Goal: Check status: Check status

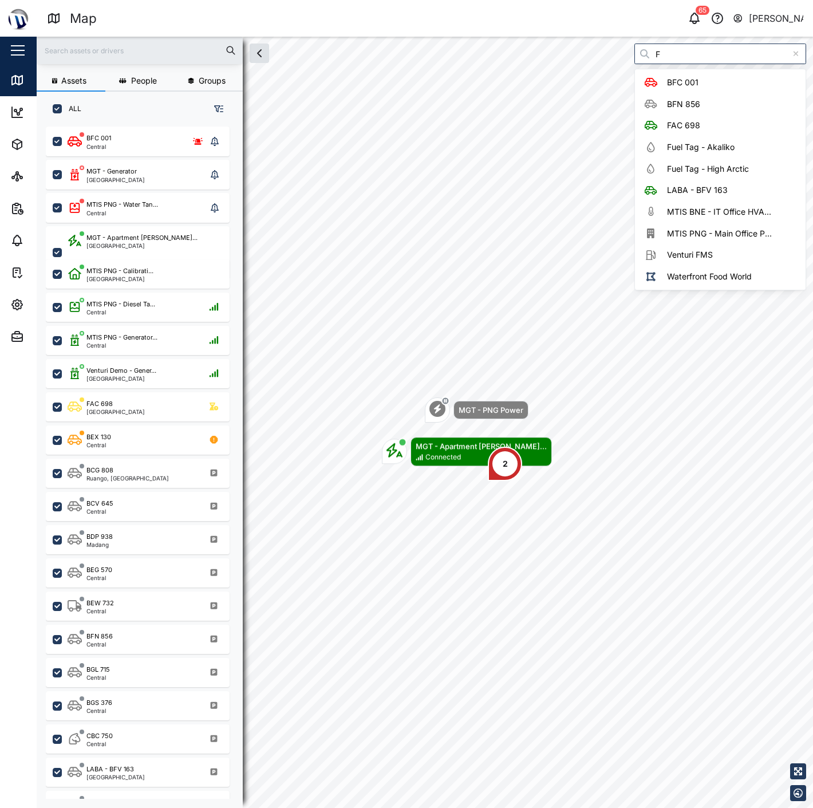
scroll to position [666, 178]
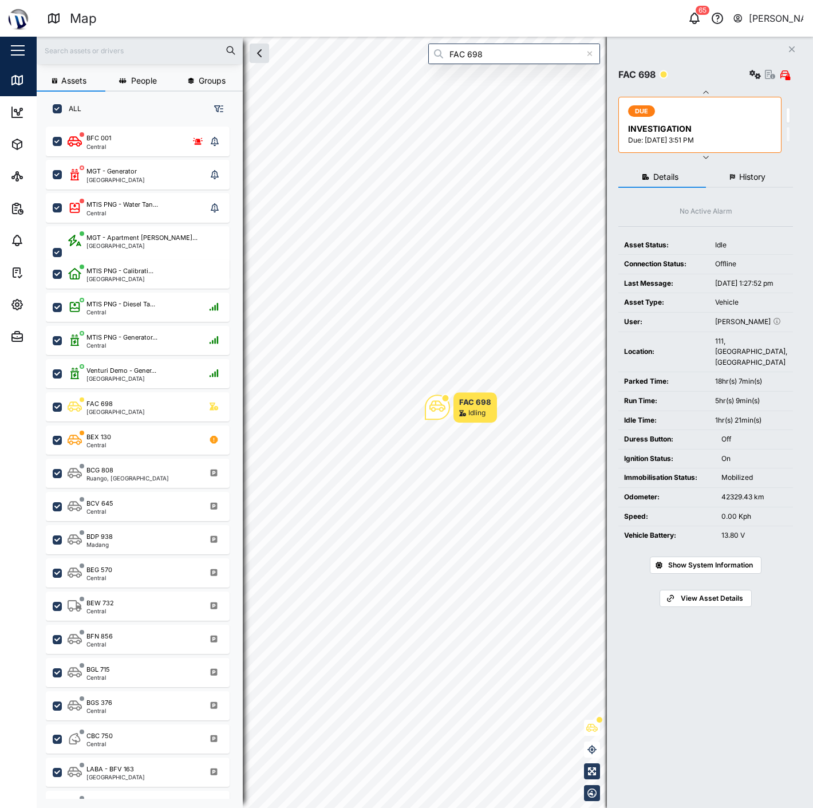
type input "FAC 698"
click at [740, 178] on span "History" at bounding box center [752, 177] width 26 height 8
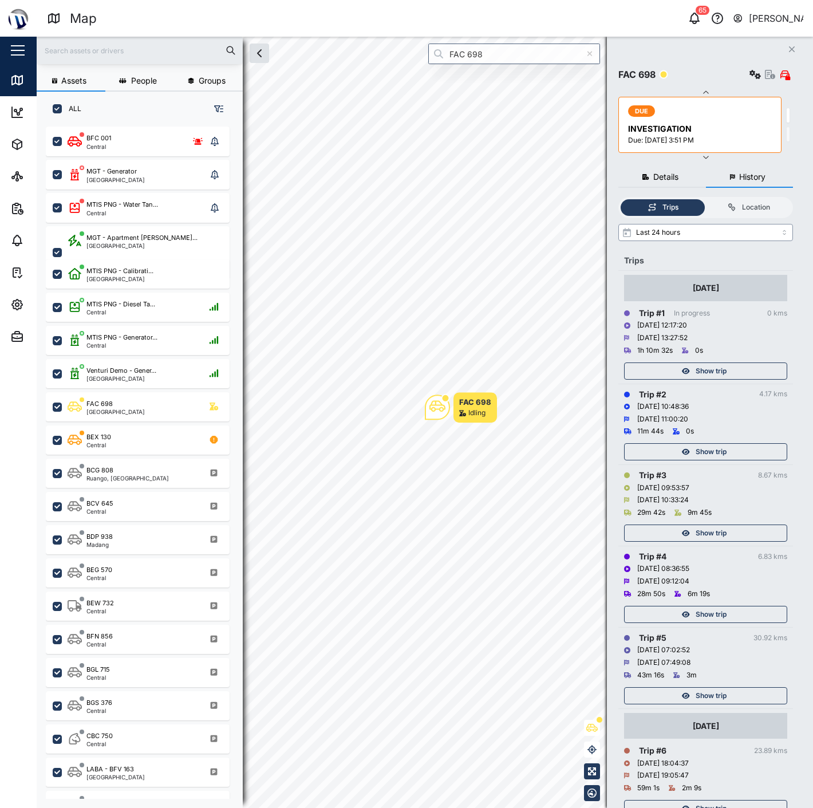
click at [733, 224] on input "Last 24 hours" at bounding box center [705, 232] width 175 height 17
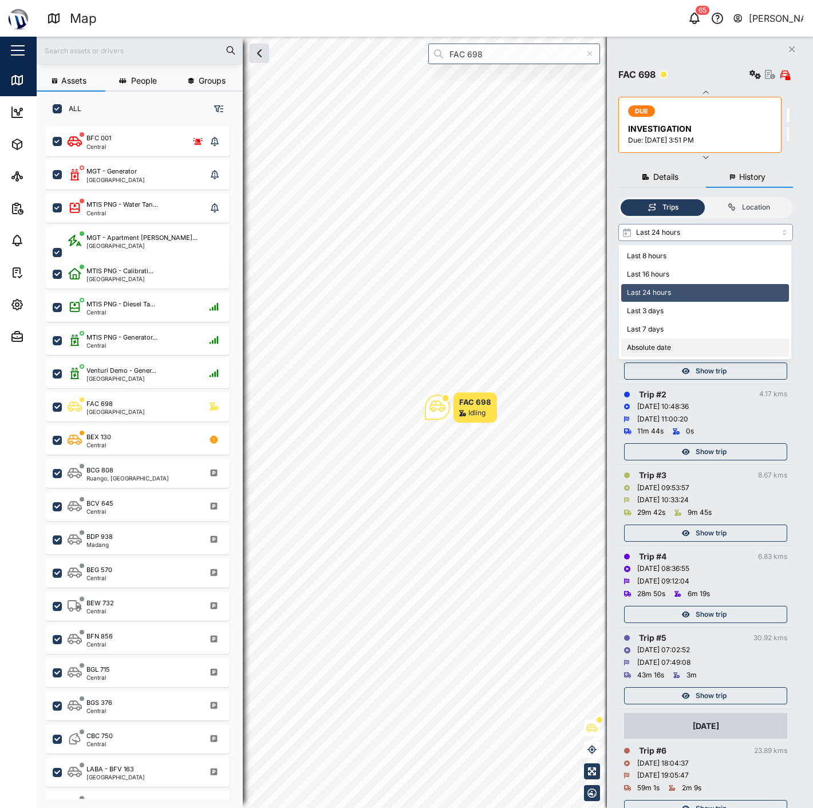
type input "Absolute date"
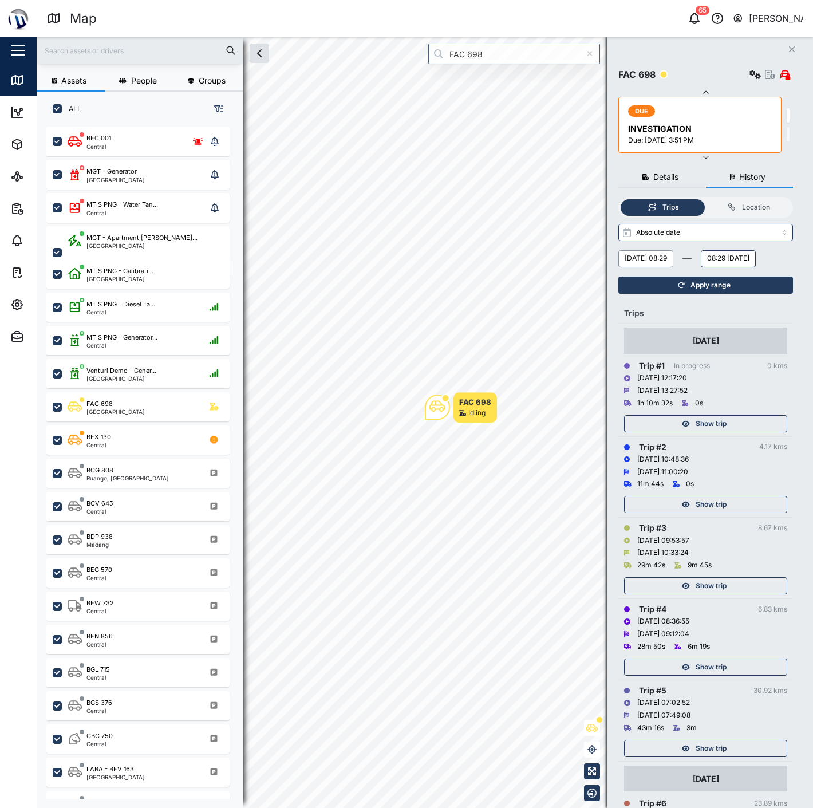
click at [644, 255] on button "[DATE] 08:29" at bounding box center [645, 258] width 55 height 17
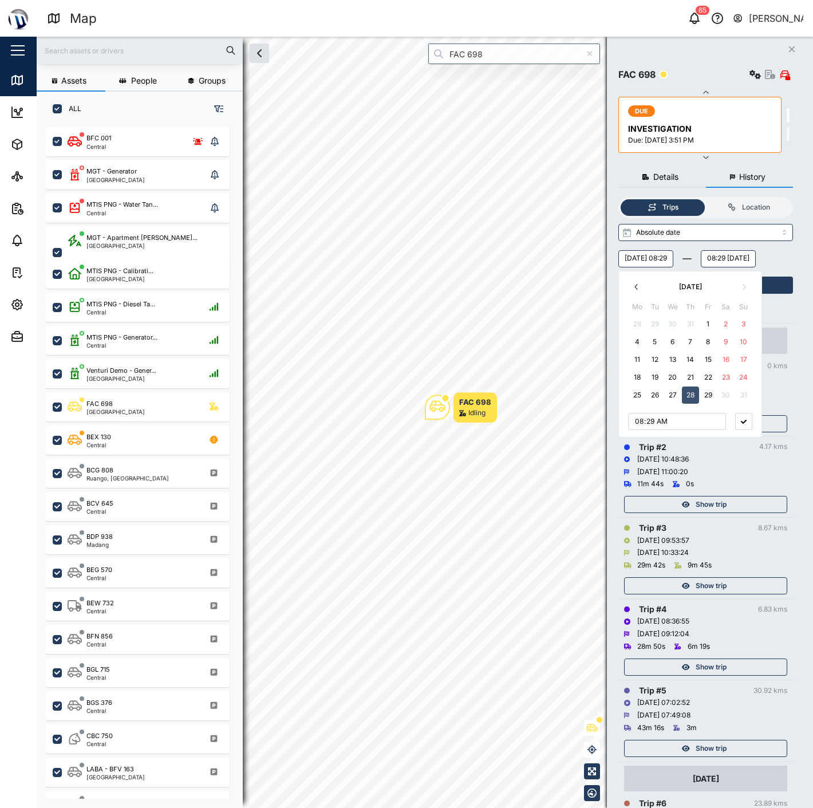
click at [635, 291] on icon "button" at bounding box center [636, 286] width 9 height 9
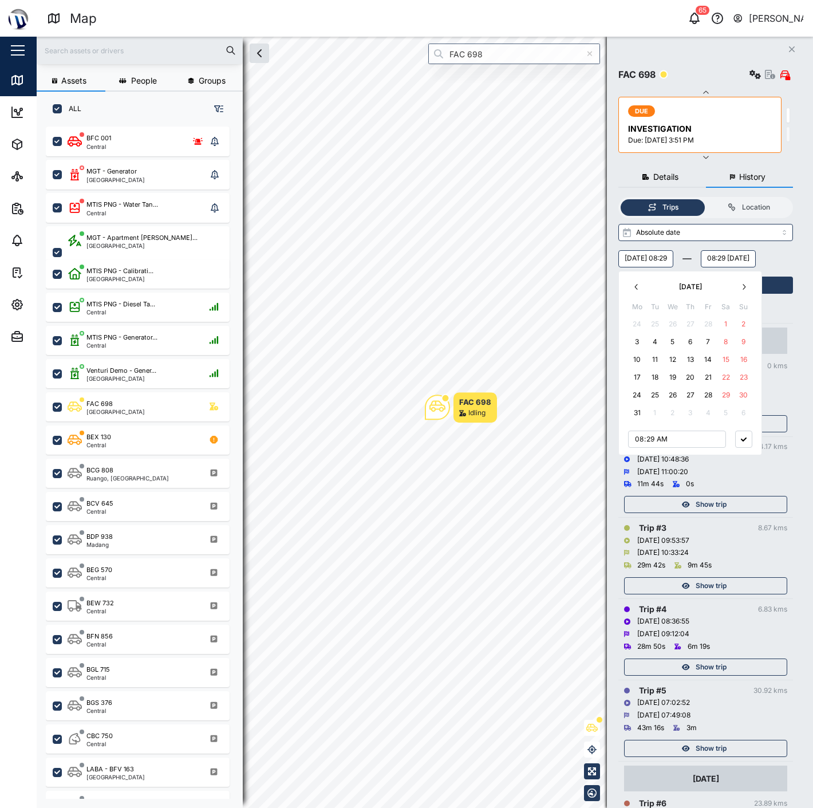
click at [635, 291] on icon "button" at bounding box center [636, 286] width 9 height 9
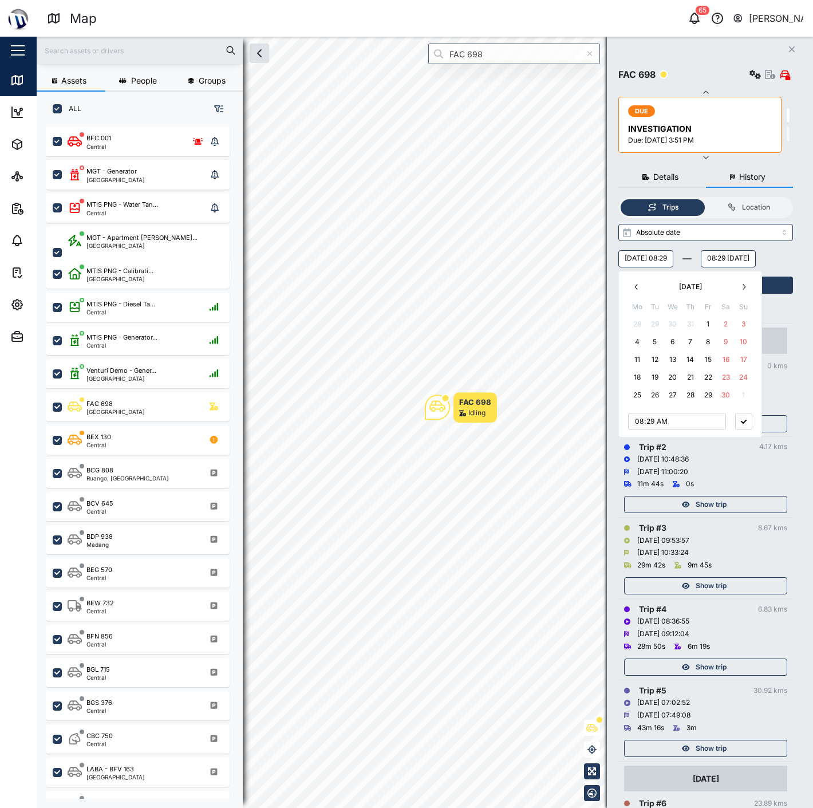
click at [635, 291] on icon "button" at bounding box center [636, 286] width 9 height 9
click at [745, 285] on icon "button" at bounding box center [743, 286] width 9 height 9
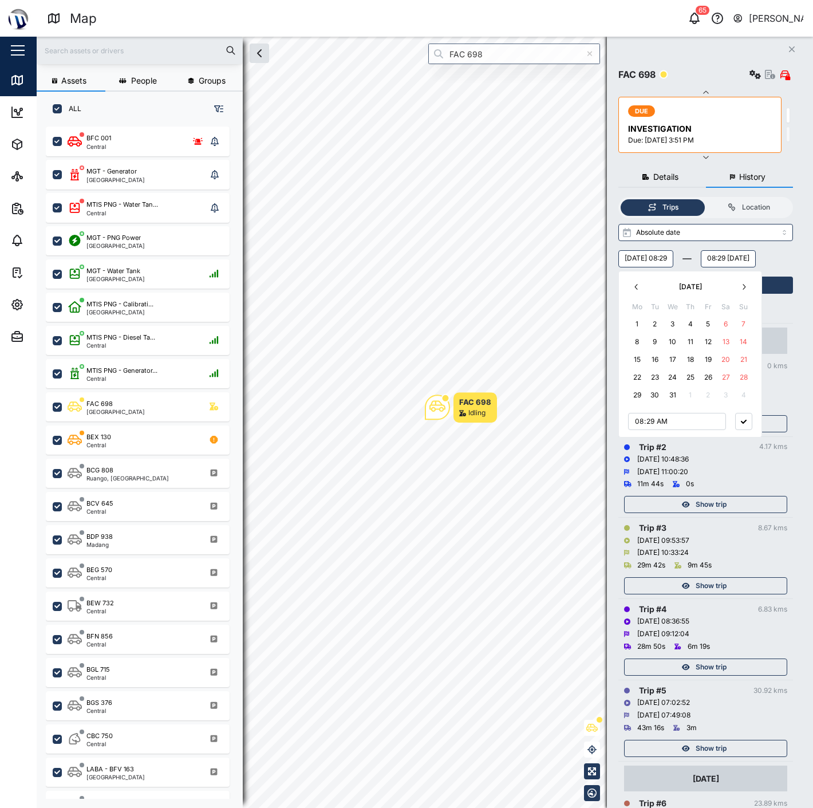
click at [696, 378] on button "25" at bounding box center [690, 377] width 17 height 17
click at [781, 255] on div "[DATE] 08:29 July 2024 Mo Tu We Th Fr Sa Su 1 2 3 4 5 6 7 8 9 10 11 12 13 14 15…" at bounding box center [705, 258] width 175 height 17
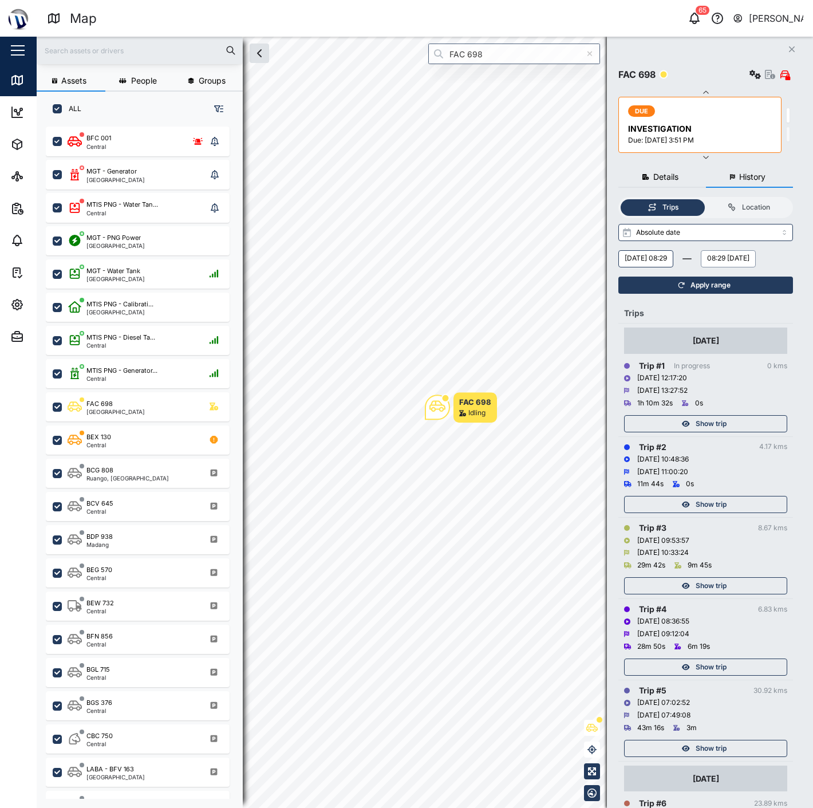
click at [701, 267] on button "08:29 [DATE]" at bounding box center [728, 258] width 55 height 17
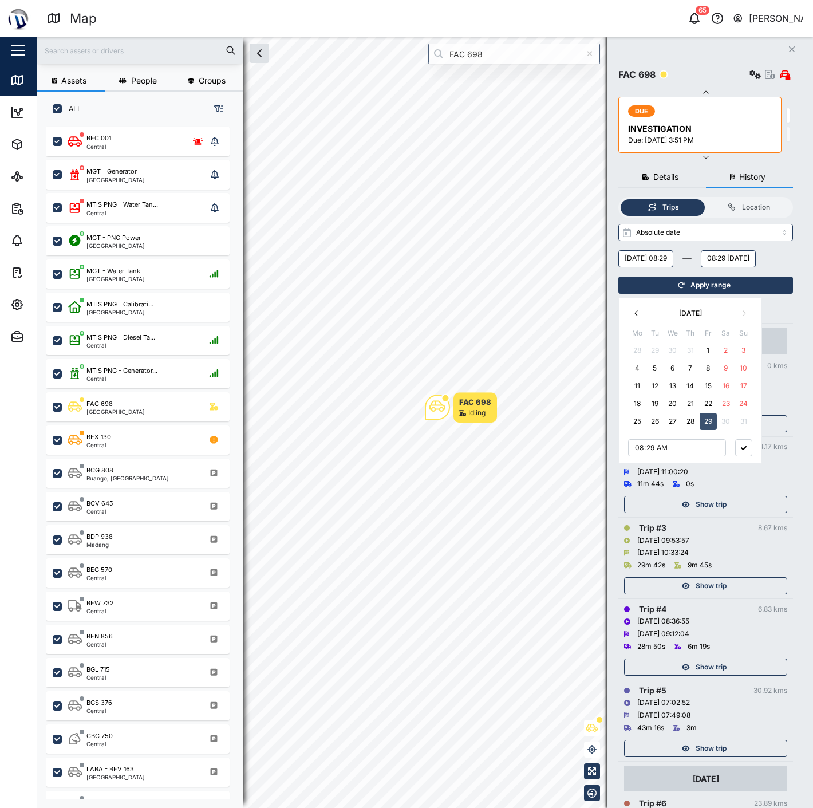
click at [642, 313] on button "button" at bounding box center [636, 313] width 17 height 17
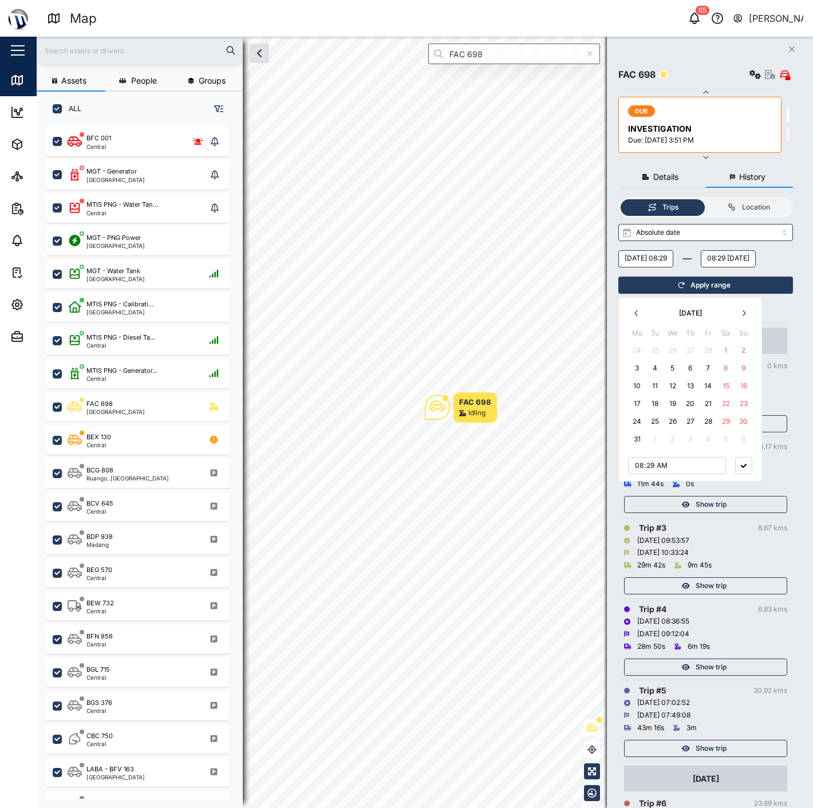
click at [642, 313] on button "button" at bounding box center [636, 313] width 17 height 17
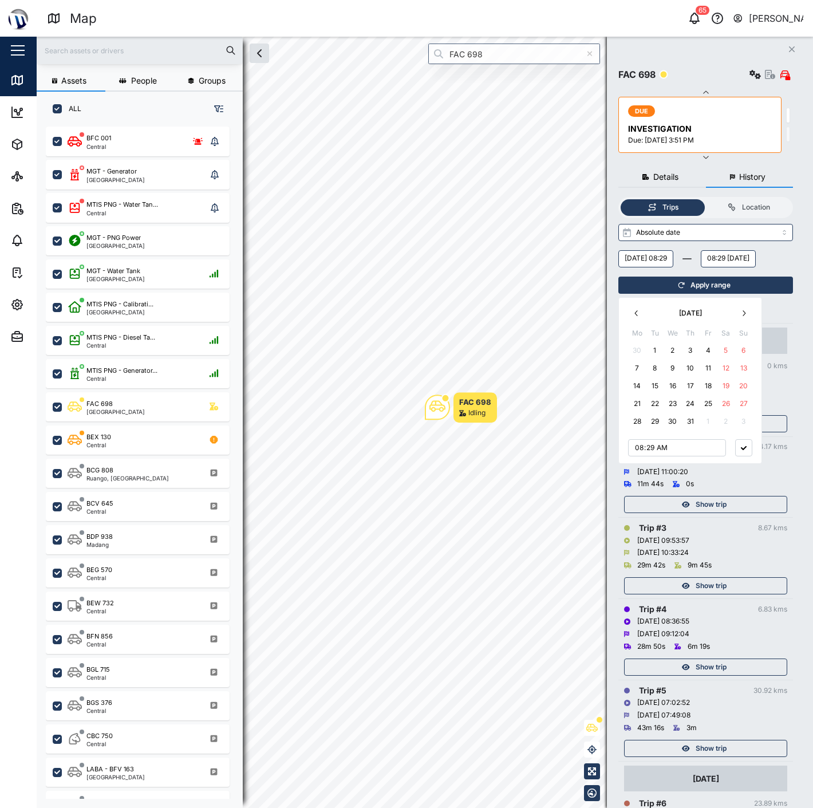
click at [642, 313] on button "button" at bounding box center [636, 313] width 17 height 17
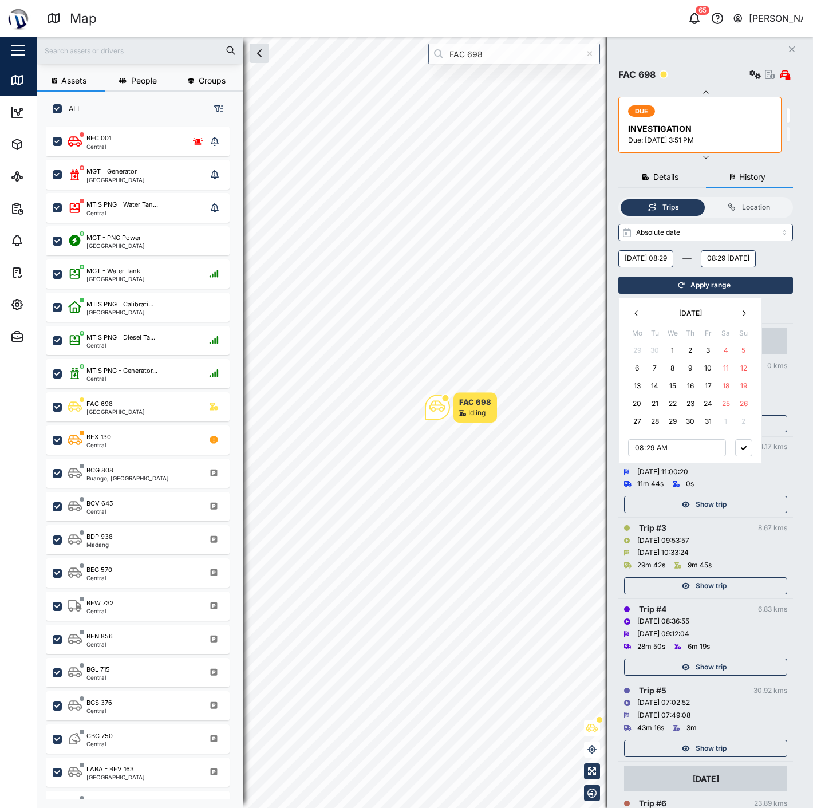
click at [746, 310] on icon "button" at bounding box center [743, 313] width 9 height 9
click at [634, 315] on icon "button" at bounding box center [636, 313] width 9 height 9
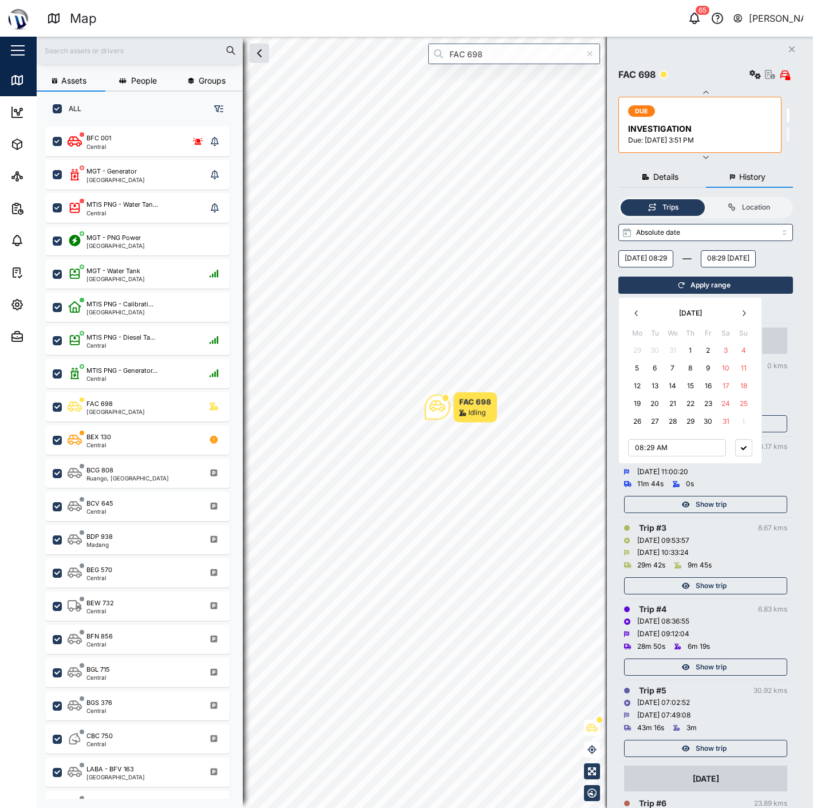
click at [634, 315] on icon "button" at bounding box center [636, 313] width 9 height 9
click at [694, 398] on button "25" at bounding box center [690, 403] width 17 height 17
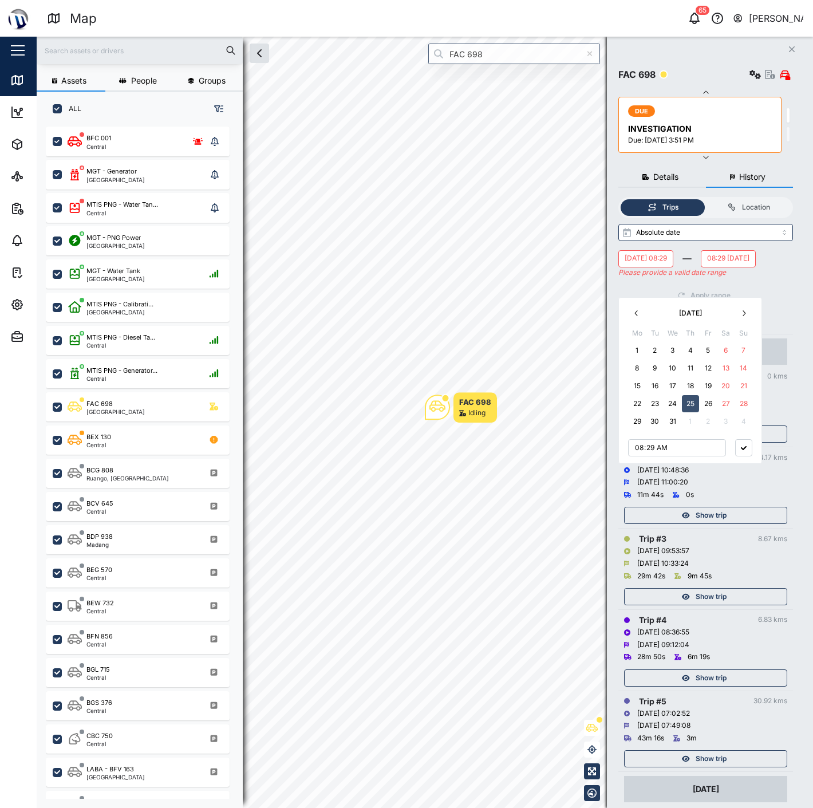
click at [710, 408] on button "26" at bounding box center [708, 403] width 17 height 17
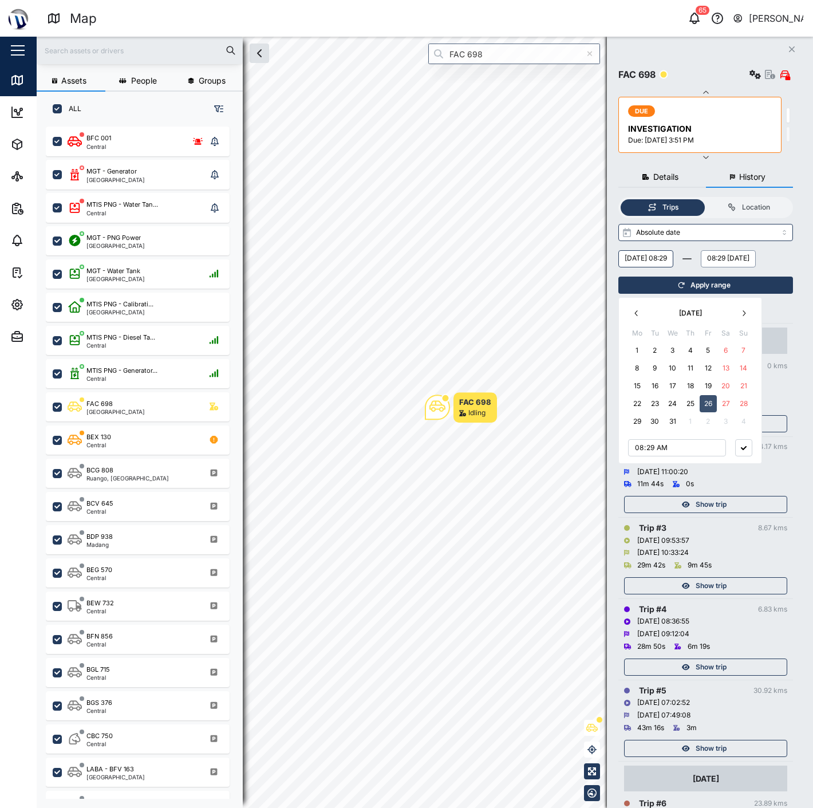
click at [776, 267] on div "[DATE] 08:29 08:29 [DATE] [DATE] Mo Tu We Th Fr Sa Su 1 2 3 4 5 6 7 8 9 10 11 1…" at bounding box center [705, 258] width 175 height 17
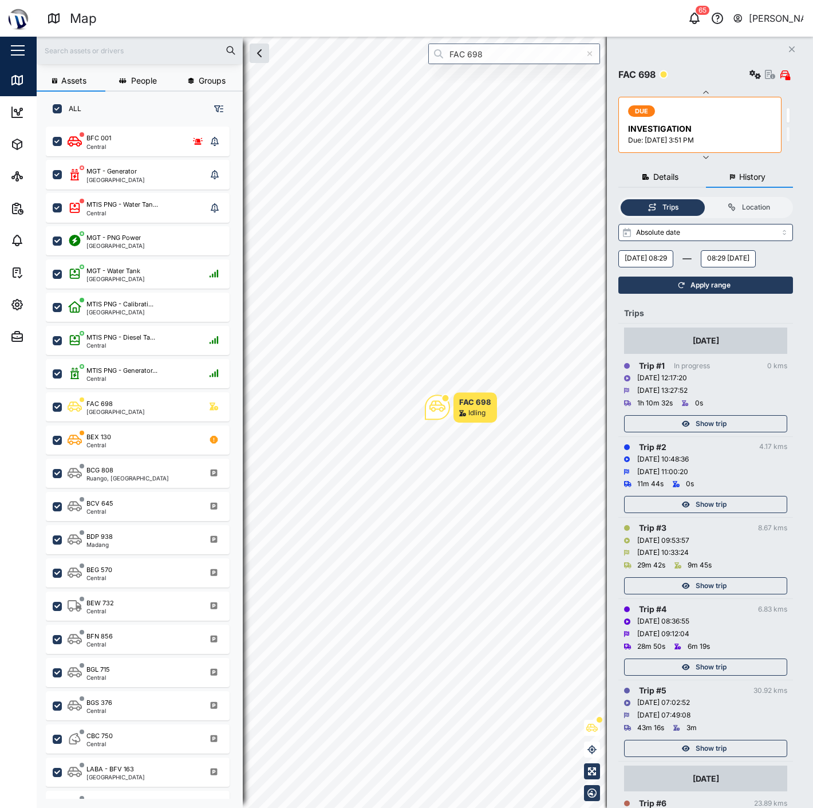
click at [763, 293] on div "Apply range" at bounding box center [704, 285] width 160 height 16
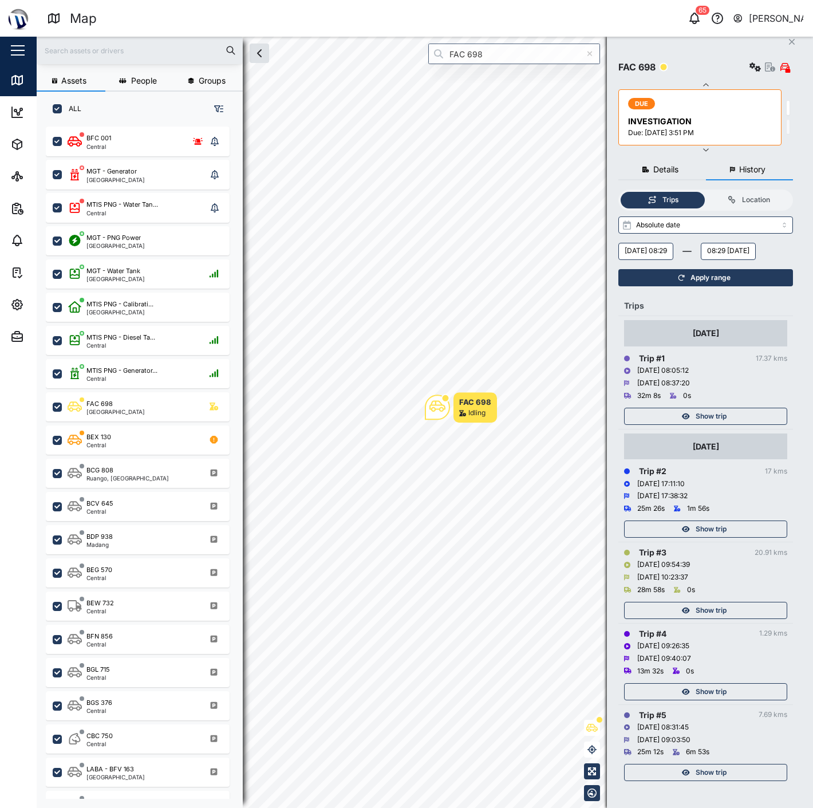
scroll to position [33, 0]
click at [740, 606] on div "Show trip" at bounding box center [704, 610] width 149 height 16
click at [701, 609] on span "Show trip" at bounding box center [711, 610] width 31 height 16
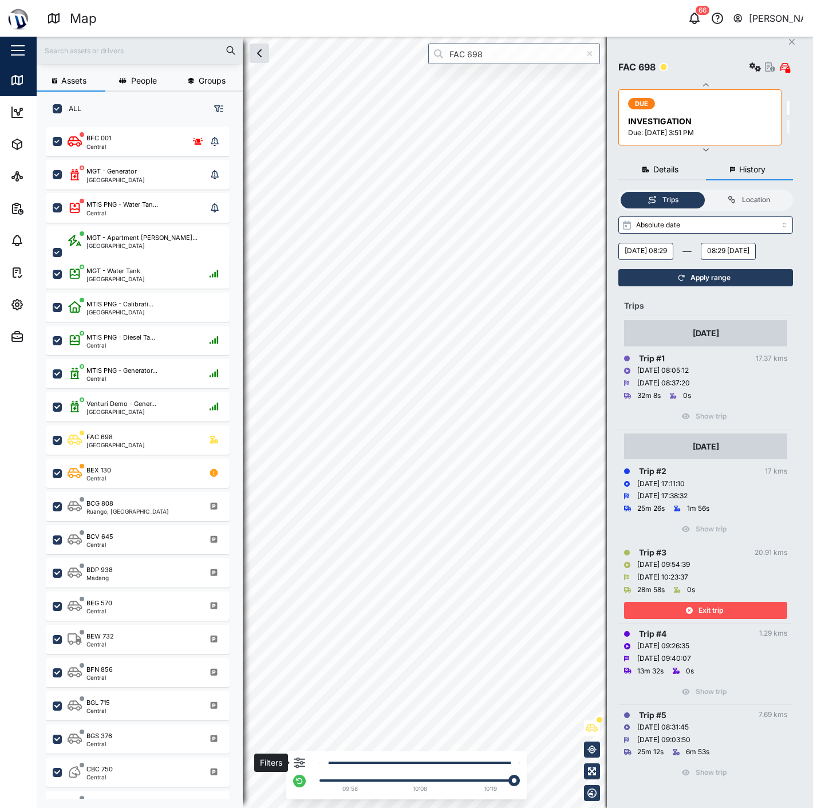
click at [298, 761] on icon "button" at bounding box center [299, 762] width 11 height 11
click at [220, 706] on div at bounding box center [221, 707] width 11 height 8
click at [208, 702] on input "checkbox" at bounding box center [208, 702] width 0 height 0
